Goal: Transaction & Acquisition: Purchase product/service

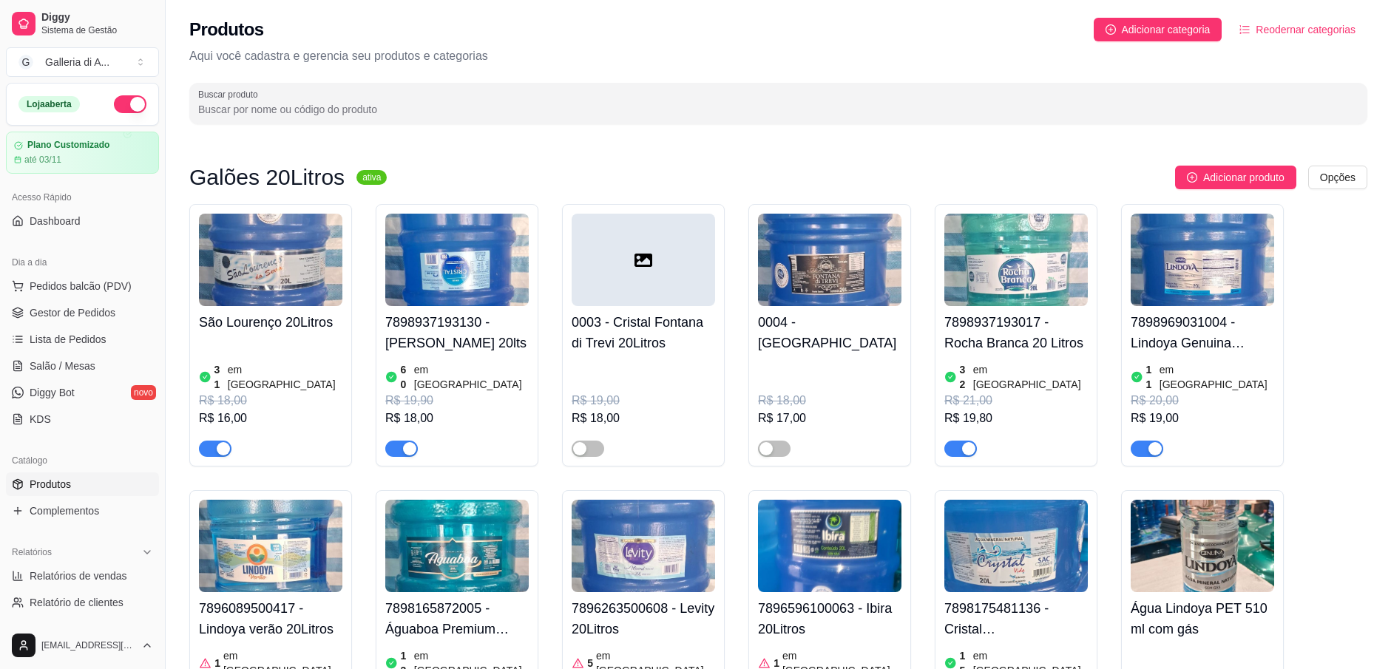
scroll to position [5556, 0]
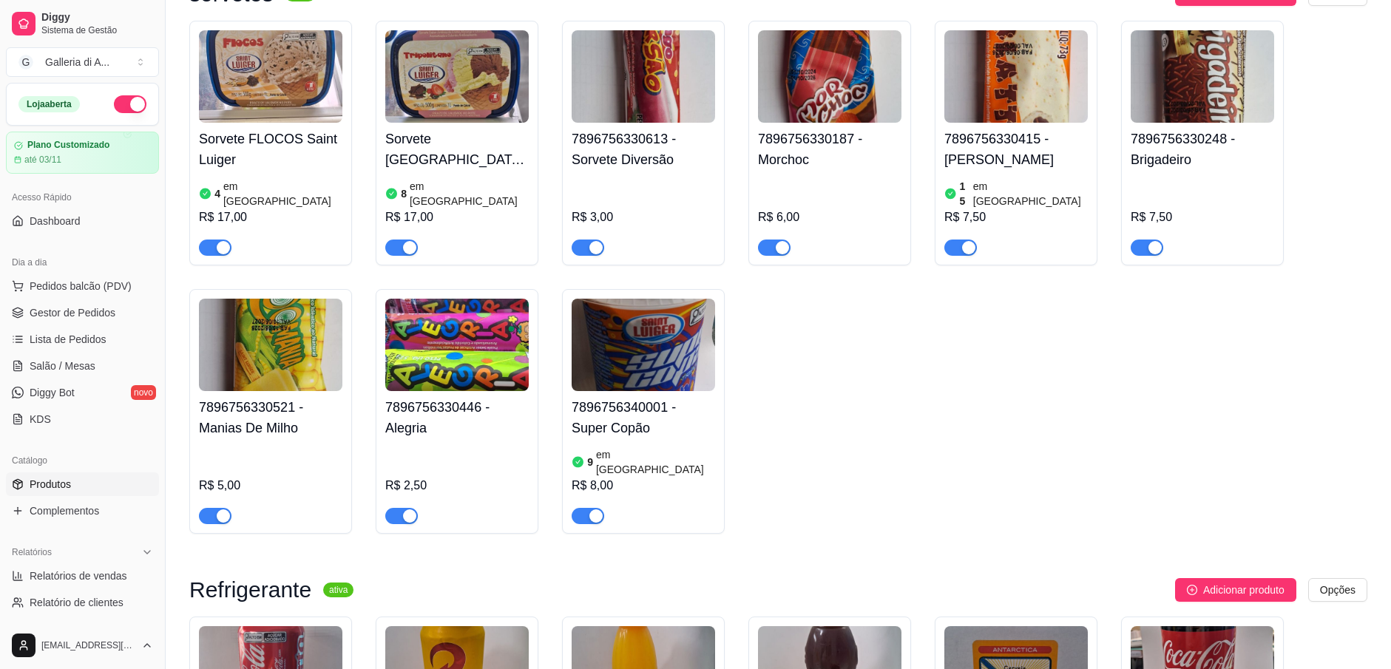
click at [1183, 626] on img at bounding box center [1202, 672] width 143 height 92
click at [30, 287] on span "Pedidos balcão (PDV)" at bounding box center [81, 286] width 102 height 15
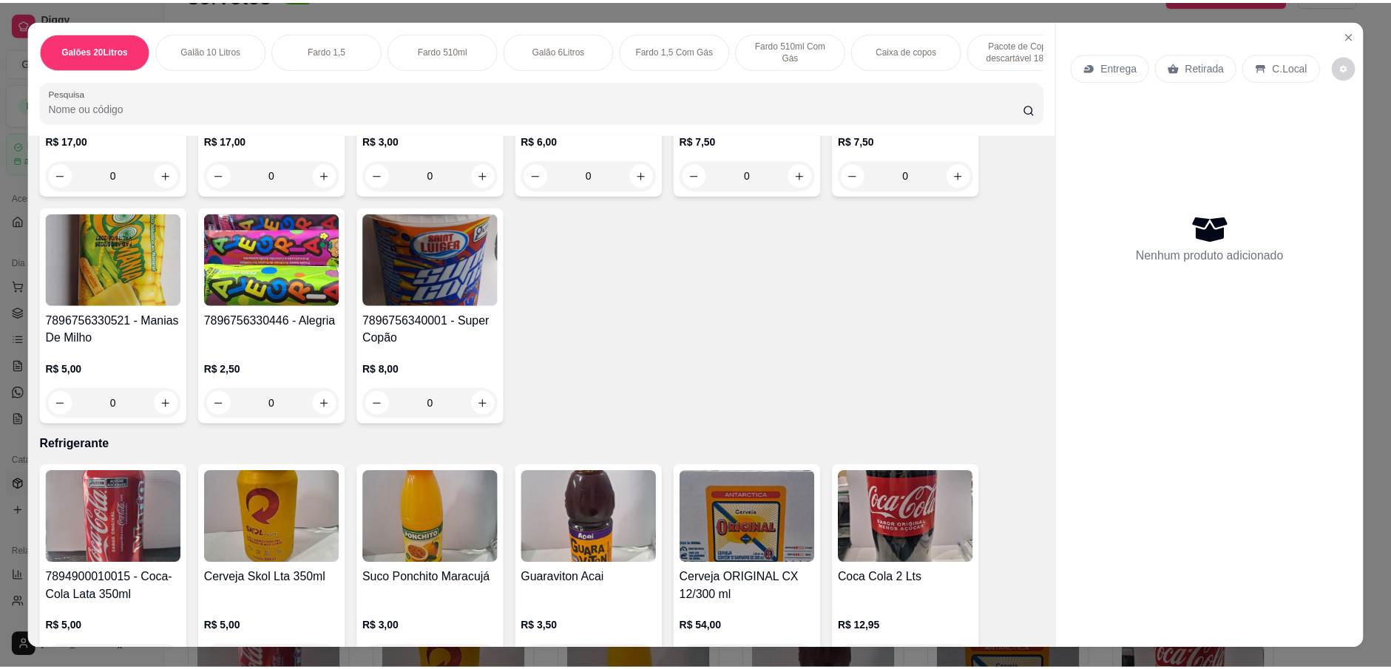
scroll to position [4512, 0]
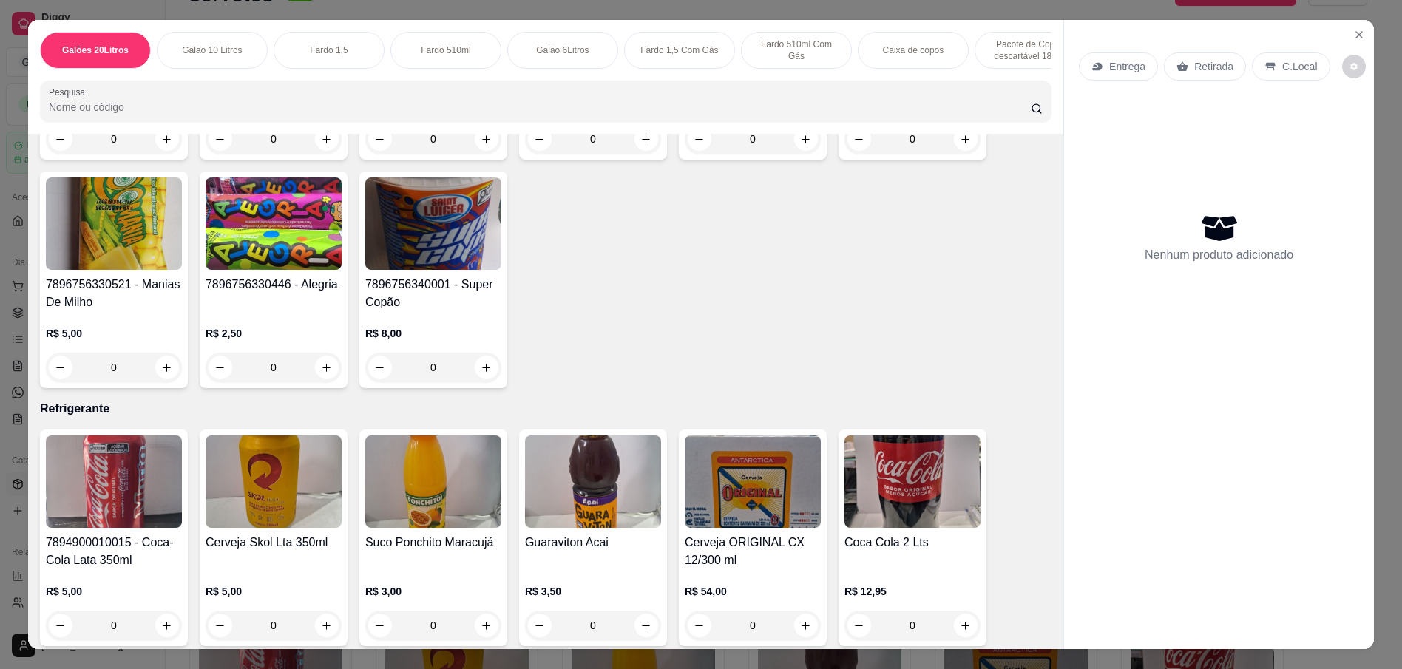
click at [913, 492] on img at bounding box center [913, 482] width 136 height 92
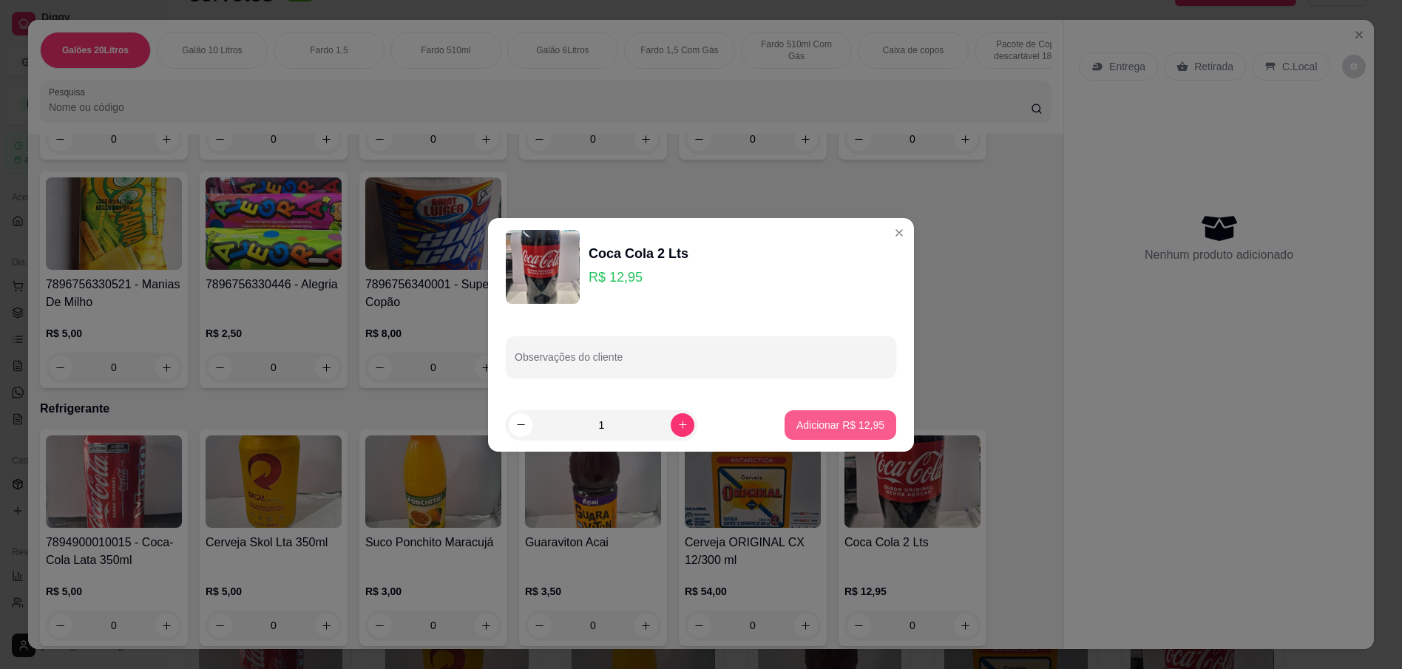
click at [835, 422] on p "Adicionar R$ 12,95" at bounding box center [841, 425] width 88 height 15
type input "1"
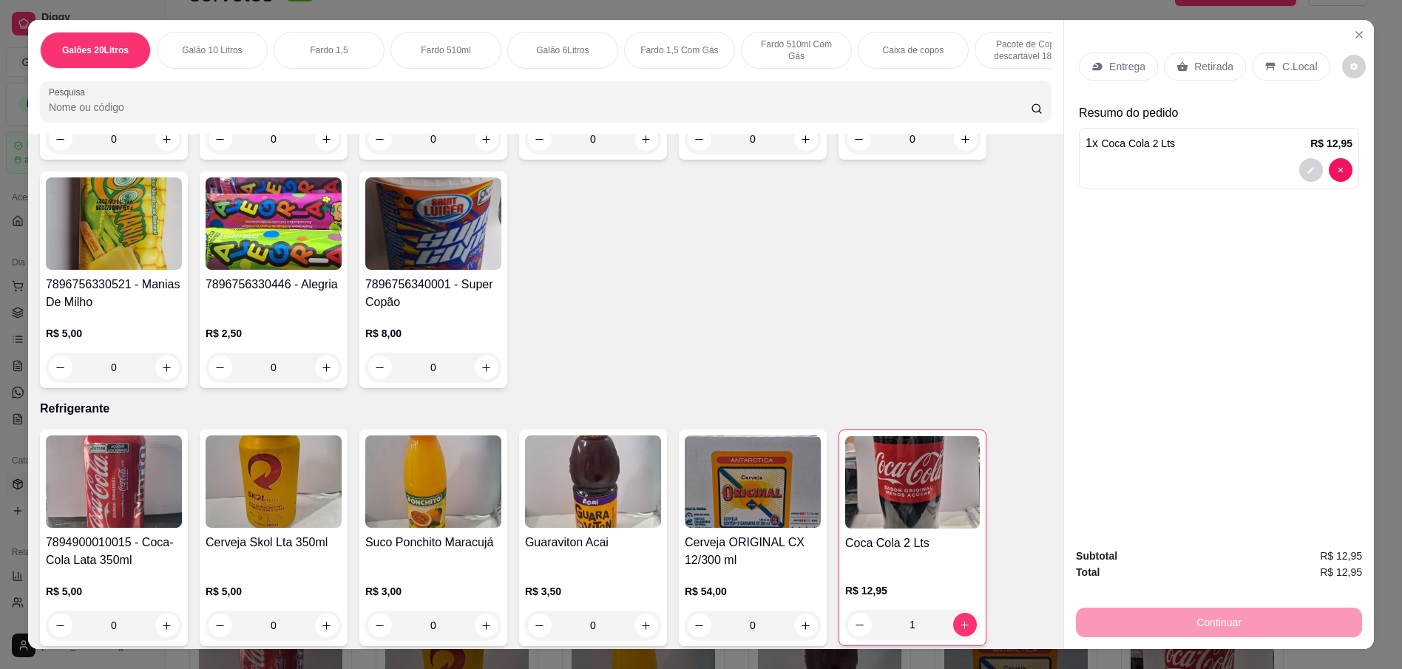
drag, startPoint x: 1201, startPoint y: 68, endPoint x: 1206, endPoint y: 77, distance: 10.3
click at [1201, 69] on p "Retirada" at bounding box center [1214, 66] width 39 height 15
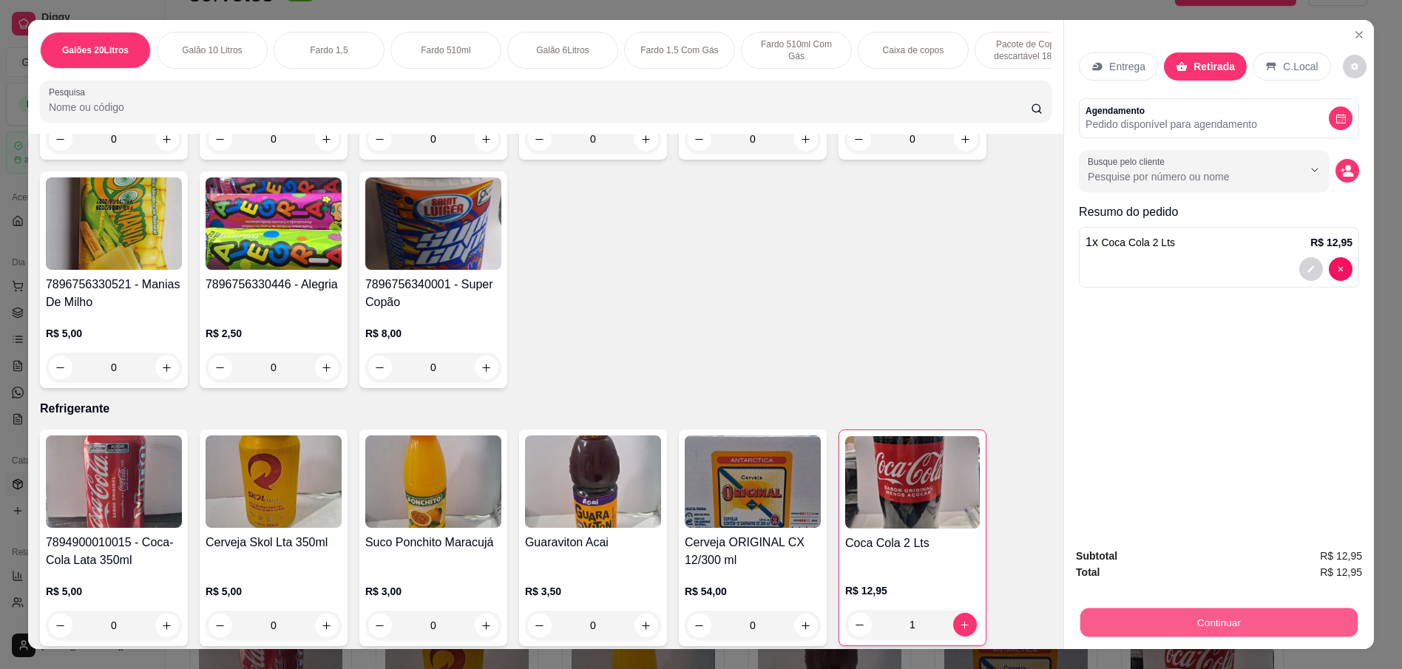
click at [1266, 628] on button "Continuar" at bounding box center [1219, 622] width 277 height 29
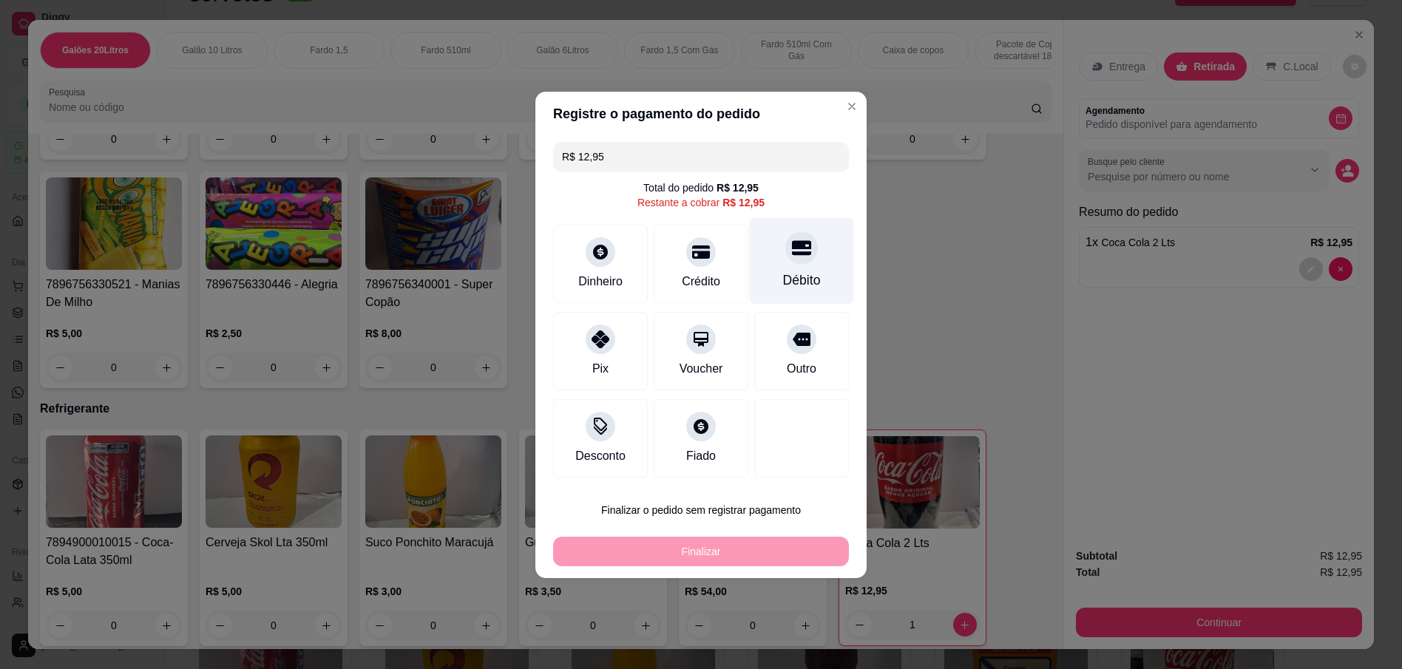
click at [800, 251] on icon at bounding box center [801, 247] width 19 height 19
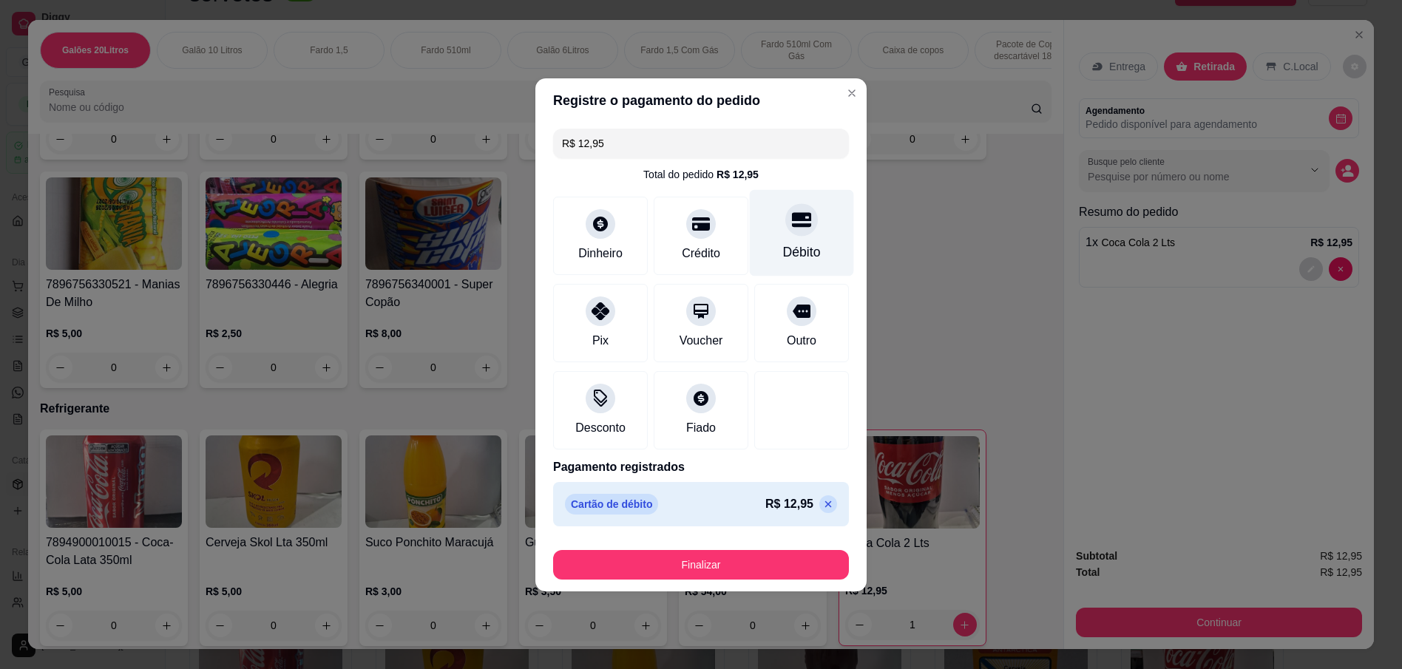
type input "R$ 0,00"
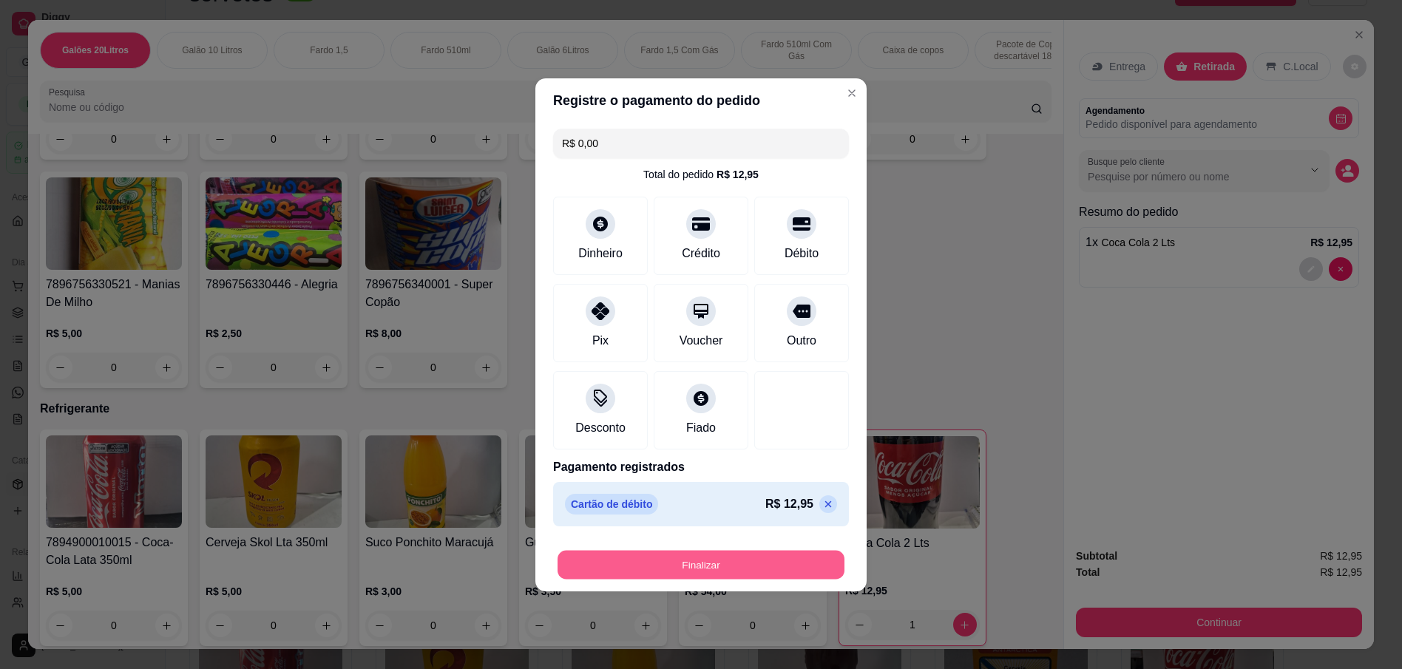
click at [696, 567] on button "Finalizar" at bounding box center [701, 564] width 287 height 29
